Goal: Transaction & Acquisition: Purchase product/service

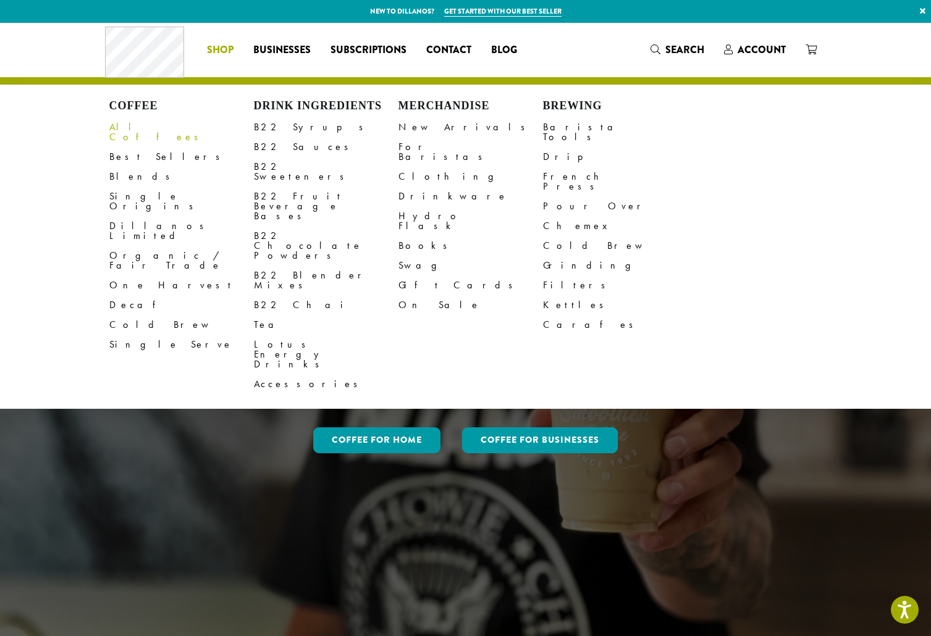
click at [143, 127] on link "All Coffees" at bounding box center [181, 132] width 145 height 30
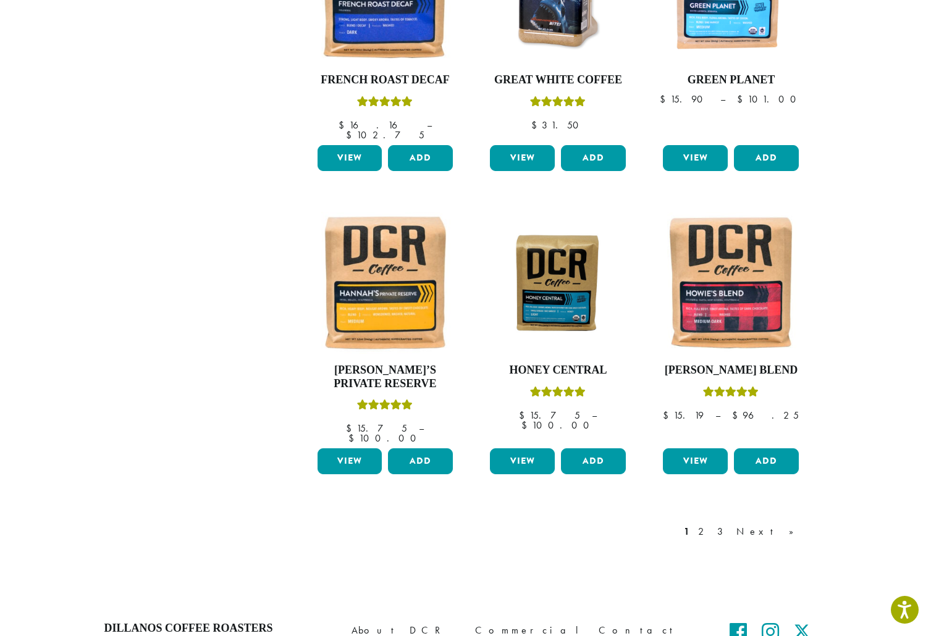
scroll to position [865, 0]
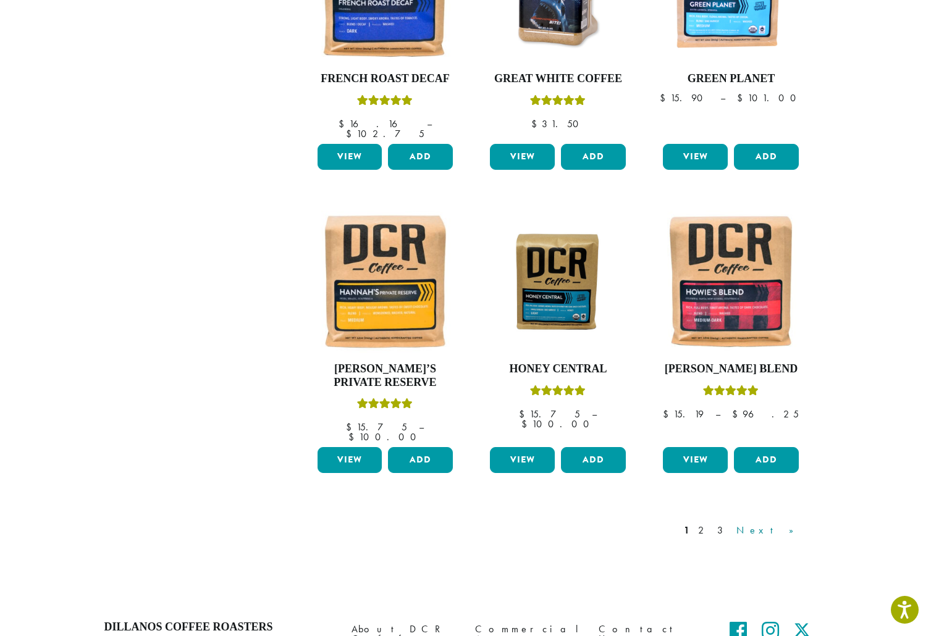
click at [784, 523] on link "Next »" at bounding box center [769, 530] width 71 height 15
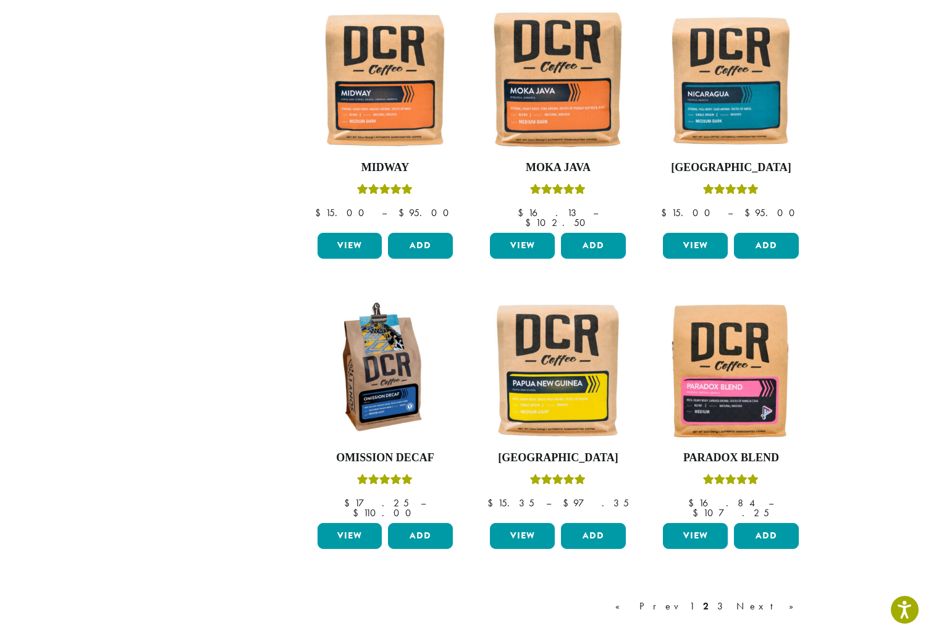
scroll to position [865, 0]
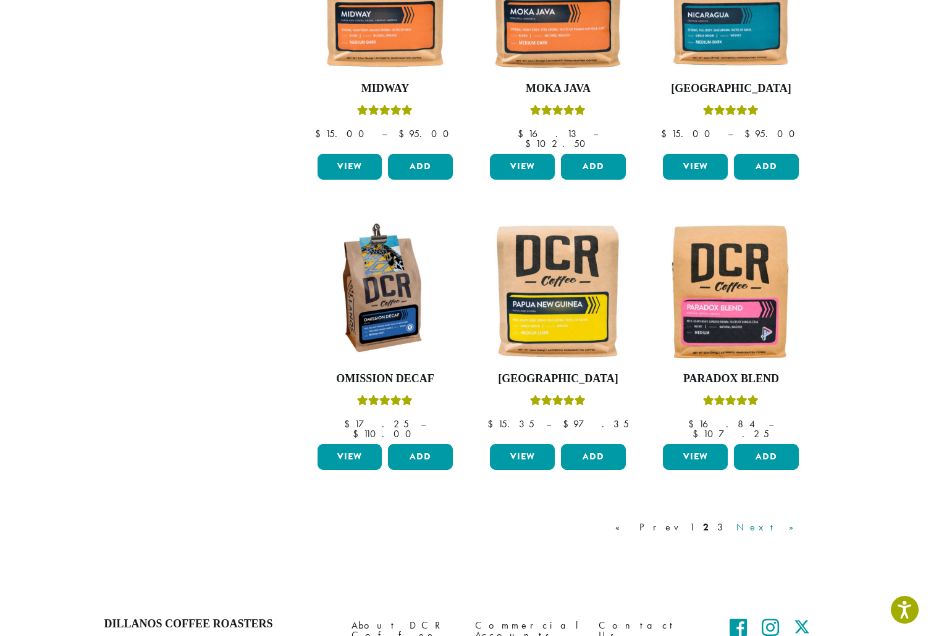
click at [783, 520] on link "Next »" at bounding box center [769, 527] width 71 height 15
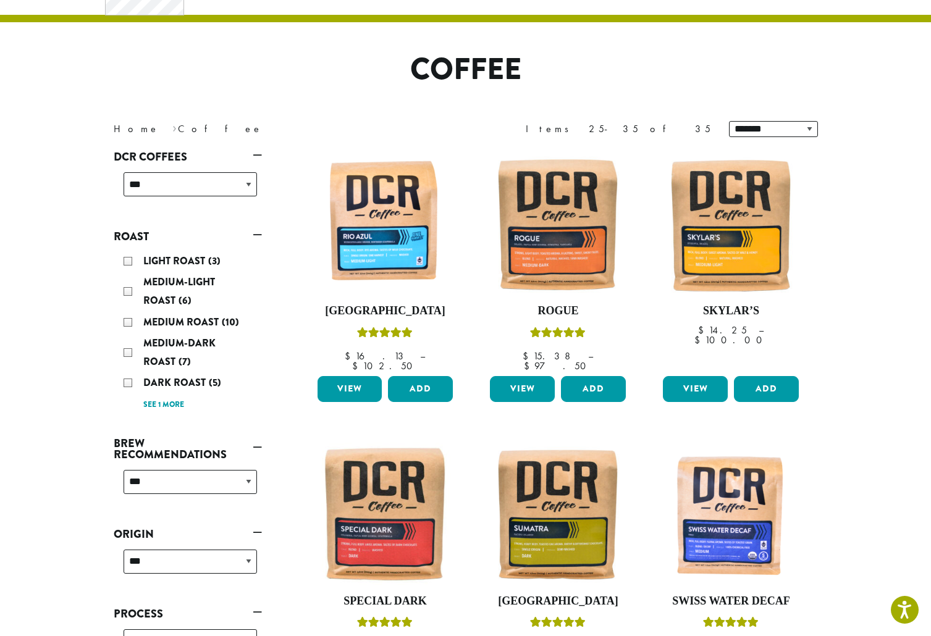
scroll to position [62, 0]
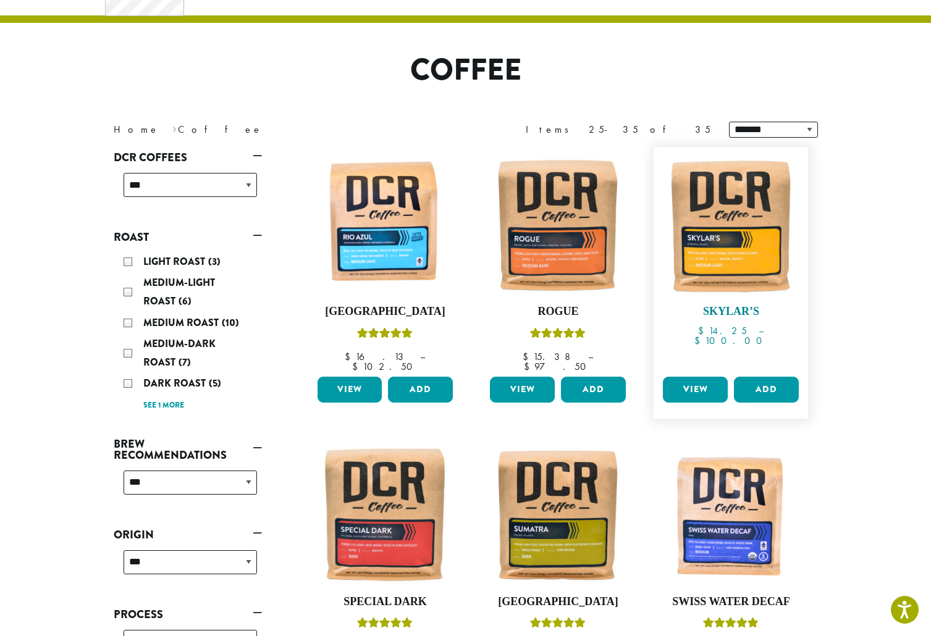
click at [722, 257] on img at bounding box center [731, 224] width 142 height 142
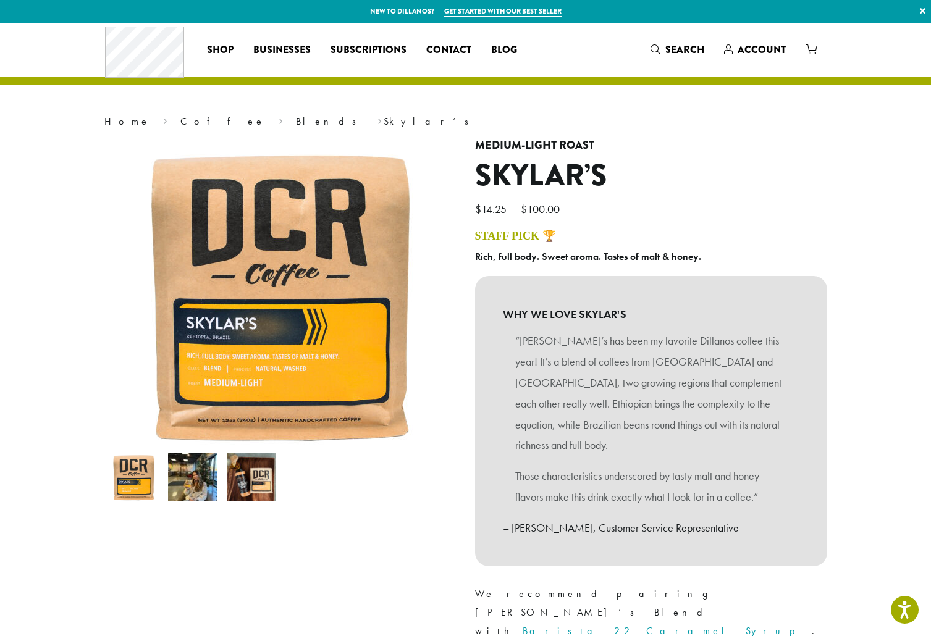
click at [763, 180] on h1 "Skylar’s" at bounding box center [651, 176] width 352 height 36
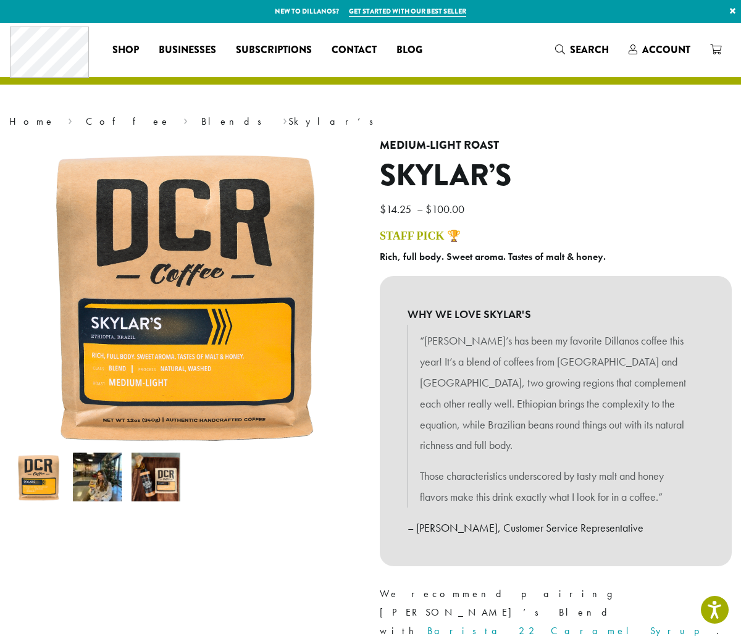
click at [628, 253] on p "Rich, full body. Sweet aroma. Tastes of malt & honey." at bounding box center [556, 257] width 352 height 19
